Goal: Information Seeking & Learning: Learn about a topic

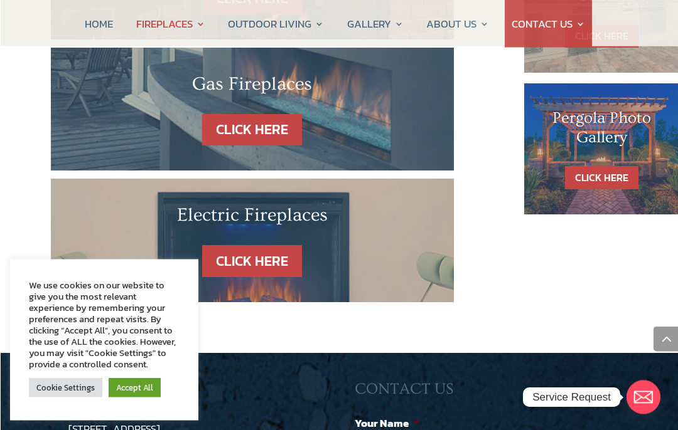
scroll to position [858, 0]
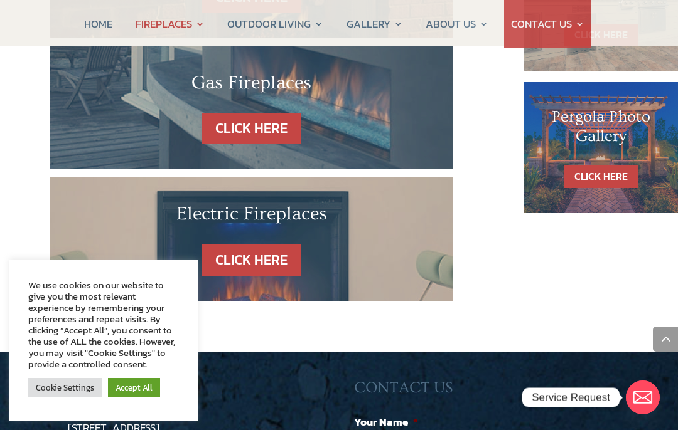
click at [275, 244] on link "CLICK HERE" at bounding box center [251, 260] width 100 height 32
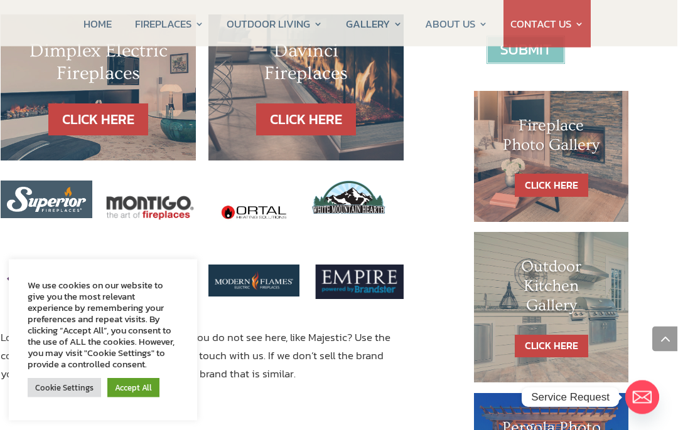
scroll to position [545, 49]
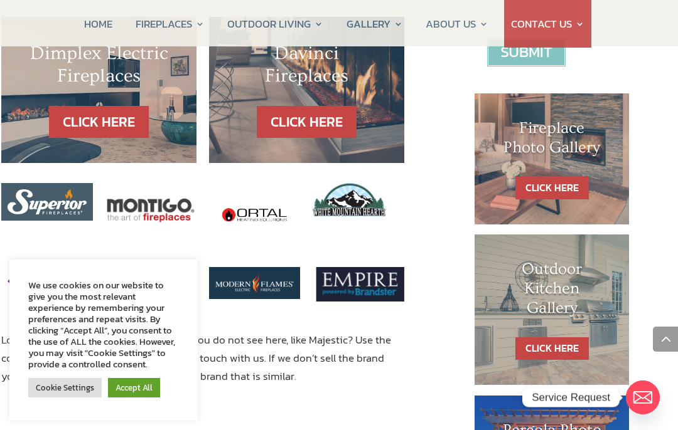
click at [570, 184] on link "CLICK HERE" at bounding box center [551, 187] width 73 height 23
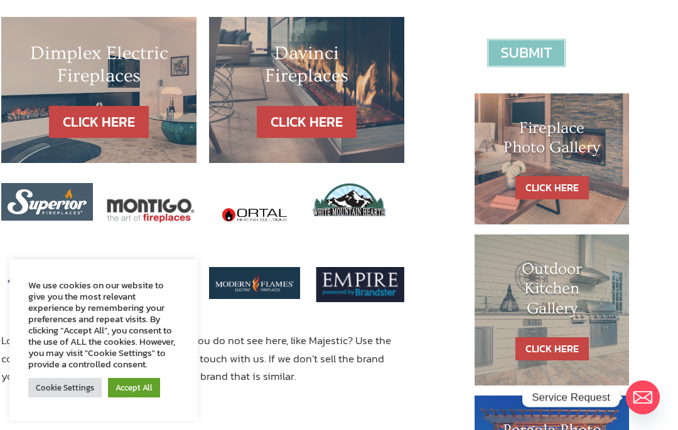
scroll to position [596, 49]
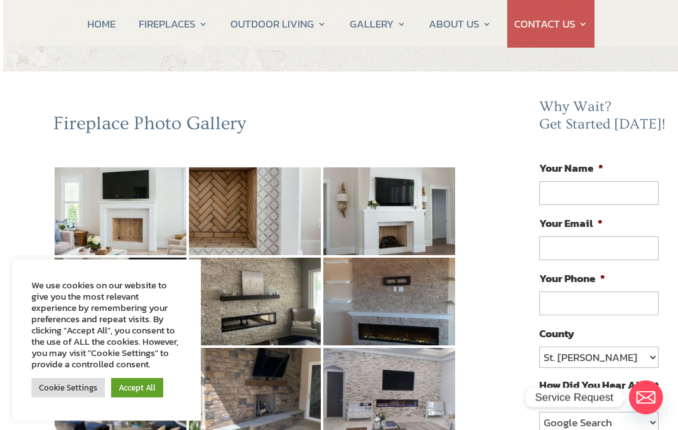
scroll to position [48, 0]
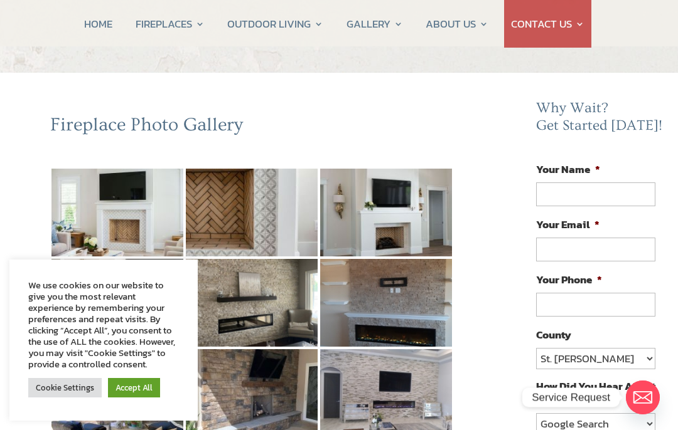
click at [76, 398] on link "Cookie Settings" at bounding box center [64, 387] width 73 height 19
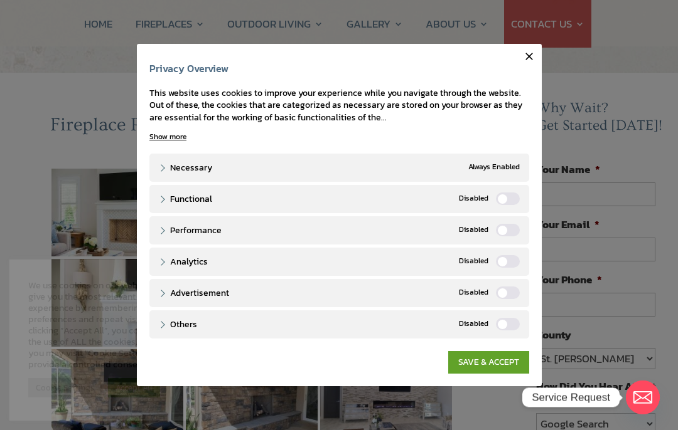
click at [495, 374] on link "SAVE & ACCEPT" at bounding box center [488, 362] width 81 height 23
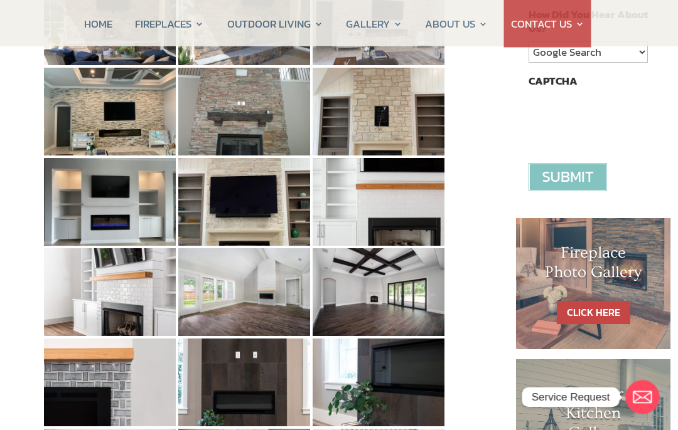
scroll to position [420, 8]
click at [106, 204] on img at bounding box center [110, 202] width 132 height 88
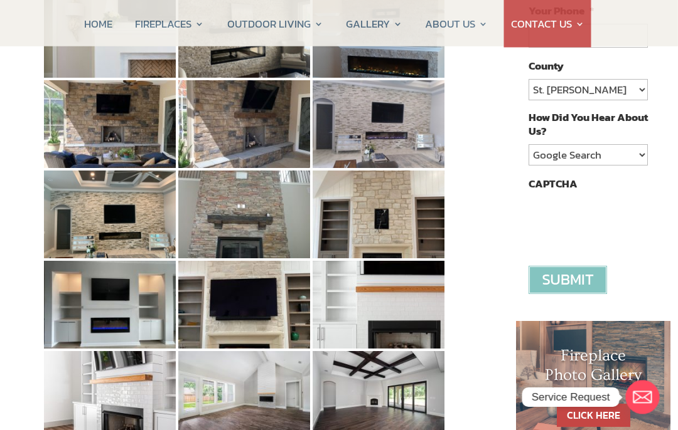
scroll to position [317, 8]
click at [109, 299] on img at bounding box center [110, 305] width 132 height 88
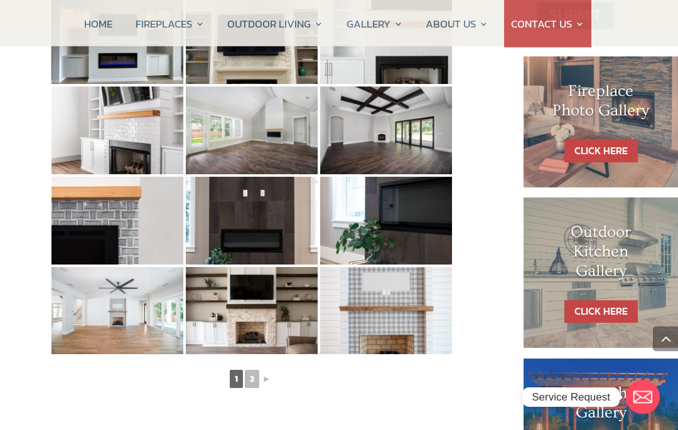
scroll to position [582, 0]
click at [256, 381] on link "2" at bounding box center [252, 379] width 14 height 18
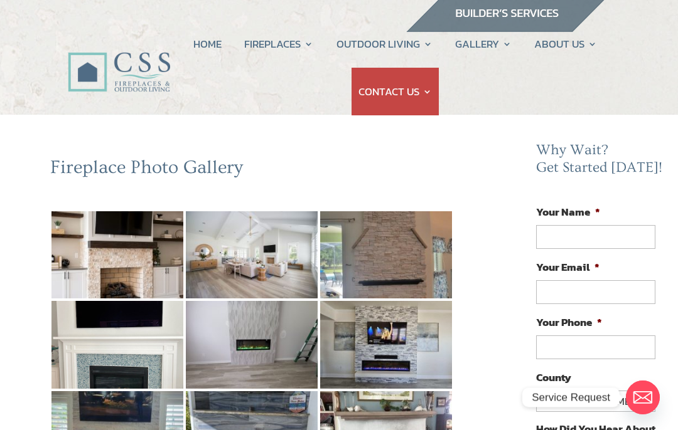
scroll to position [0, 0]
